Goal: Use online tool/utility

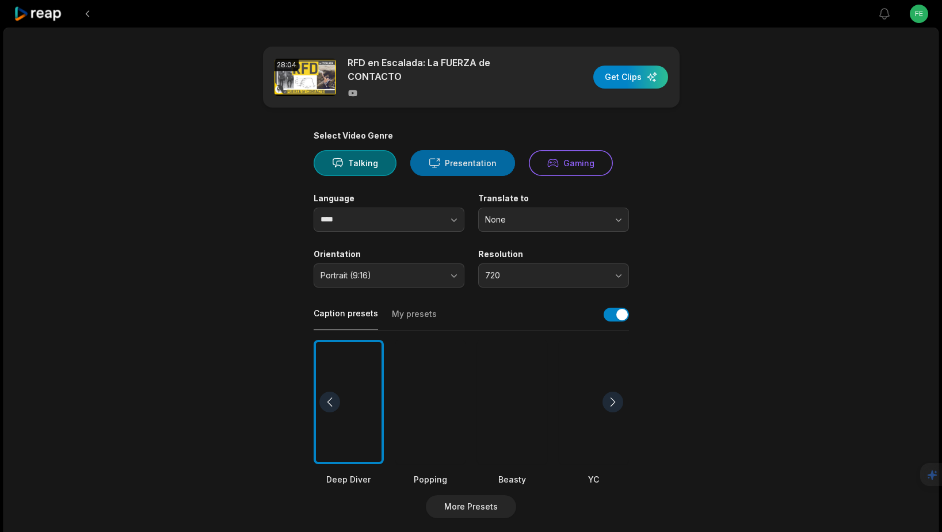
click at [462, 163] on button "Presentation" at bounding box center [462, 163] width 105 height 26
click at [454, 214] on icon "button" at bounding box center [454, 220] width 12 height 12
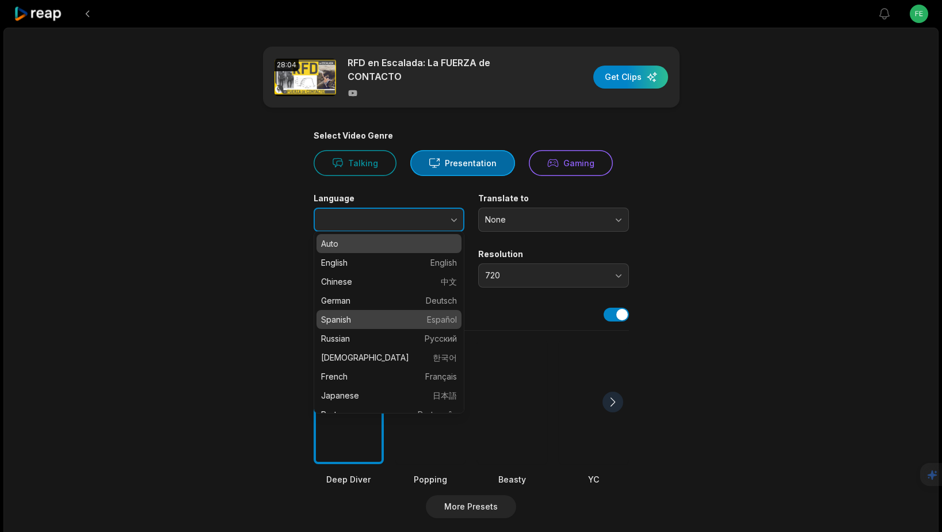
type input "*******"
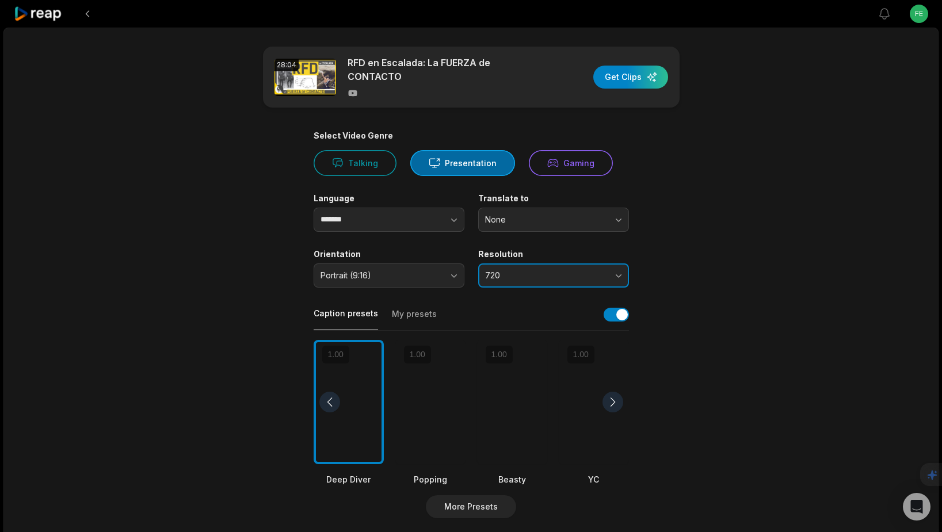
click at [615, 268] on button "720" at bounding box center [553, 276] width 151 height 24
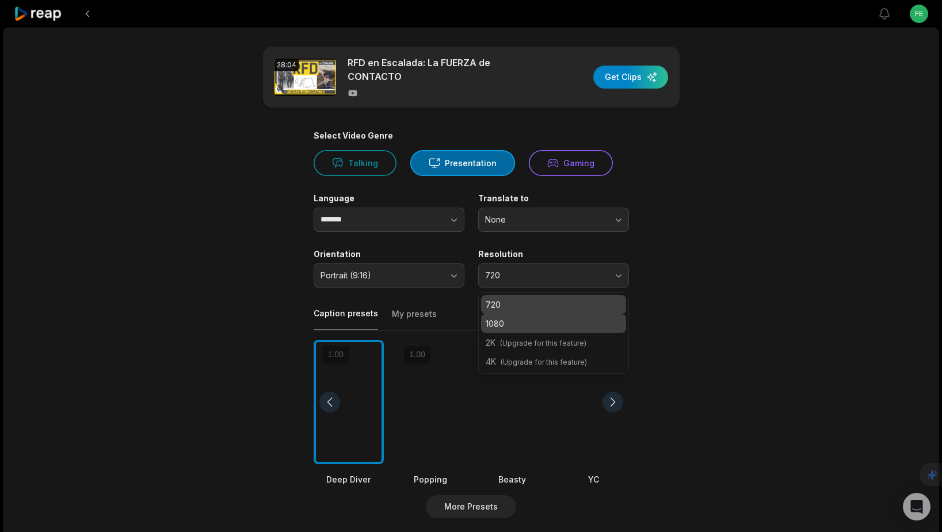
click at [545, 318] on p "1080" at bounding box center [554, 324] width 136 height 12
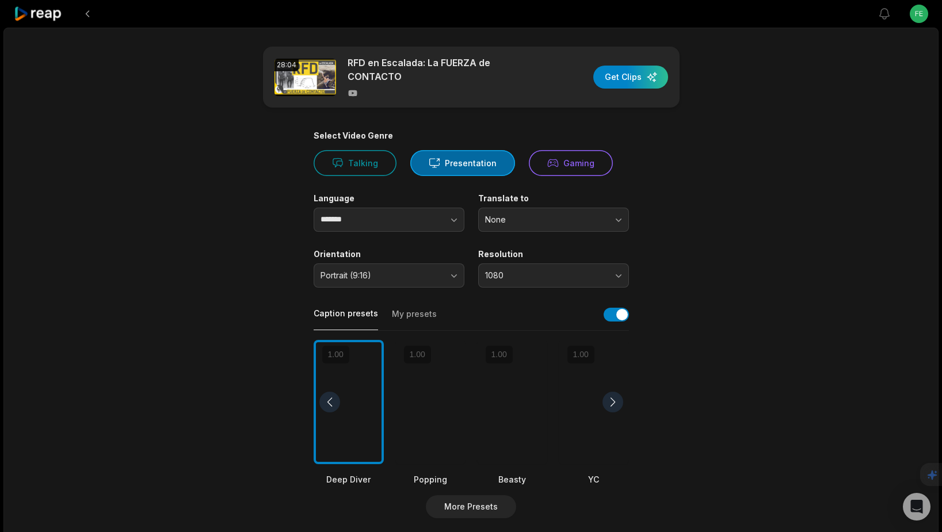
click at [529, 415] on div at bounding box center [512, 402] width 70 height 125
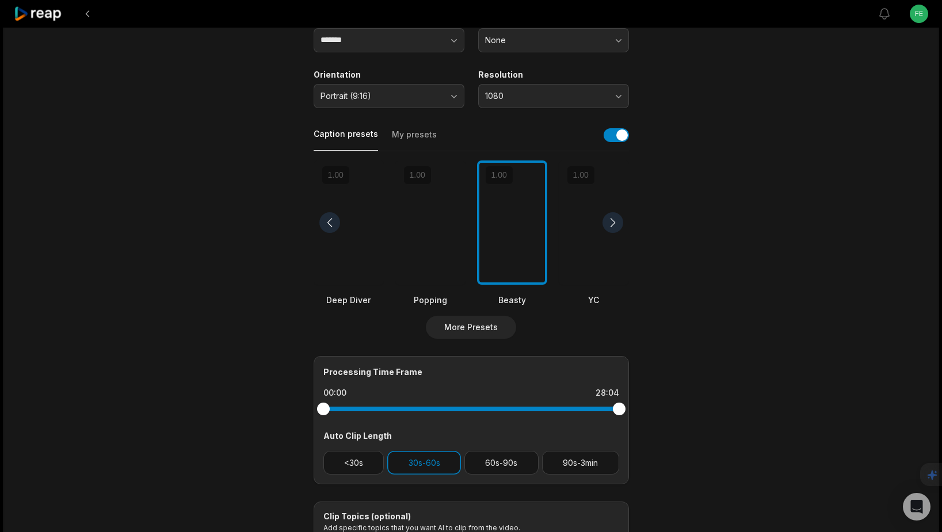
scroll to position [180, 0]
click at [469, 458] on button "60s-90s" at bounding box center [502, 463] width 74 height 24
click at [577, 459] on button "90s-3min" at bounding box center [580, 463] width 77 height 24
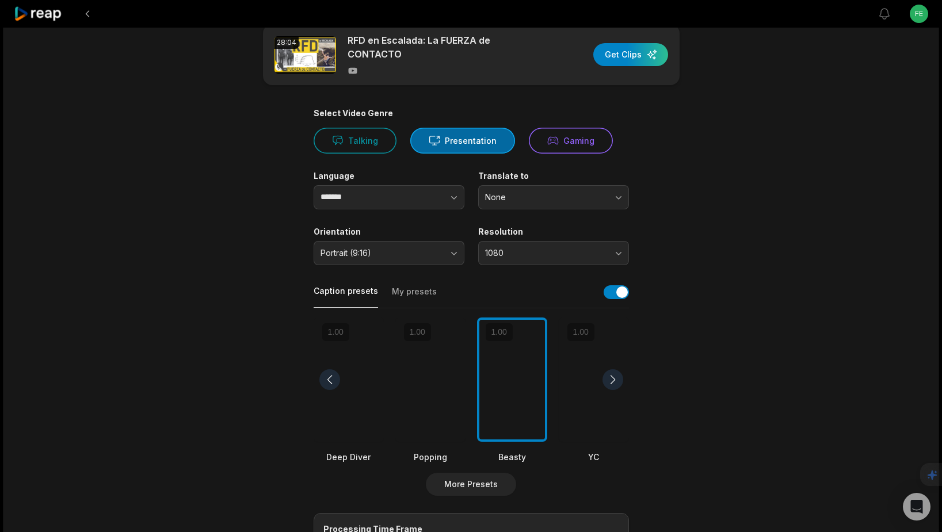
scroll to position [0, 0]
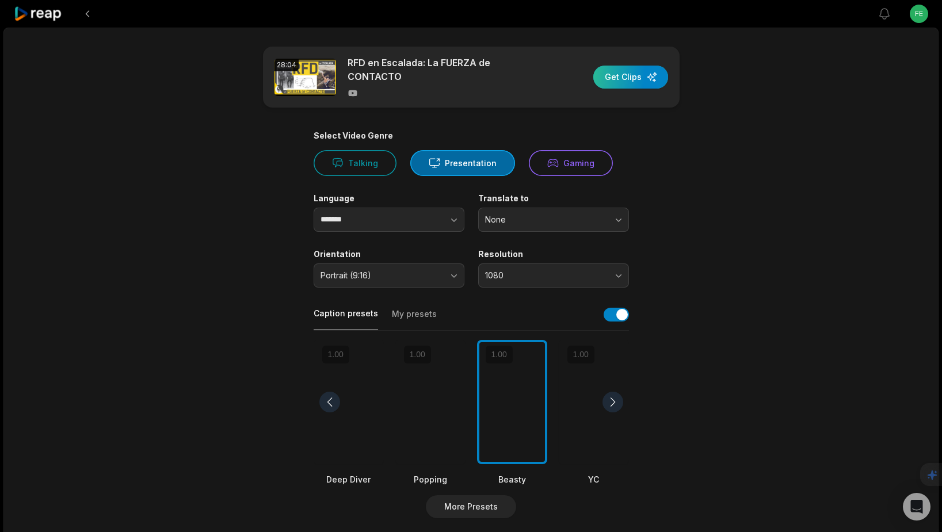
click at [626, 79] on div "button" at bounding box center [631, 77] width 75 height 23
